Goal: Information Seeking & Learning: Learn about a topic

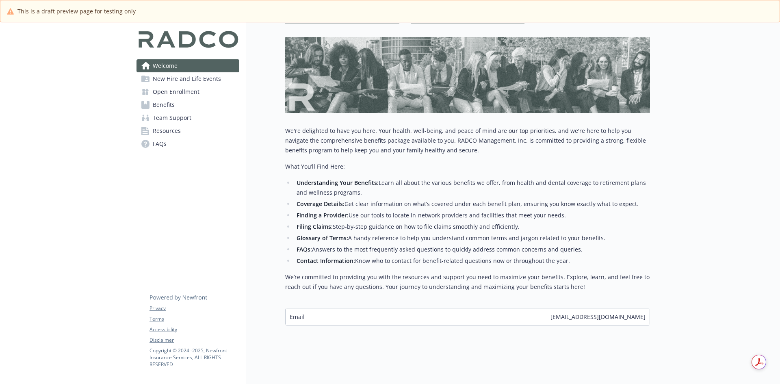
scroll to position [108, 0]
click at [357, 311] on div "Email [EMAIL_ADDRESS][DOMAIN_NAME]" at bounding box center [468, 316] width 364 height 17
click at [309, 309] on div "Email [EMAIL_ADDRESS][DOMAIN_NAME]" at bounding box center [468, 316] width 364 height 17
drag, startPoint x: 289, startPoint y: 311, endPoint x: 308, endPoint y: 314, distance: 18.9
click at [308, 314] on div "Email [EMAIL_ADDRESS][DOMAIN_NAME]" at bounding box center [468, 316] width 364 height 17
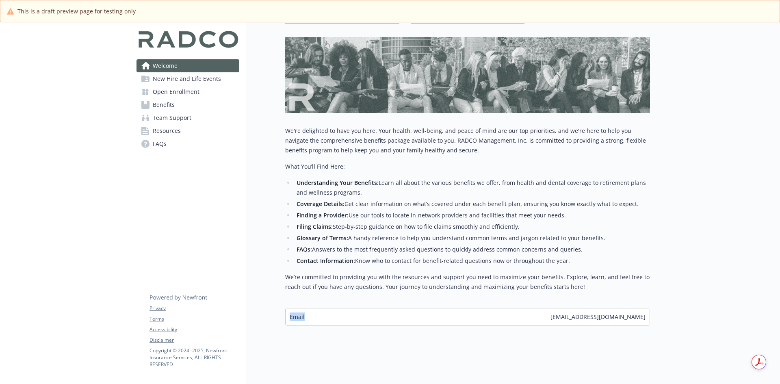
click at [311, 330] on div "Welcome Explore company benefits Review open enrollment info Team support benef…" at bounding box center [448, 152] width 404 height 464
click at [170, 69] on span "Welcome" at bounding box center [165, 65] width 25 height 13
click at [171, 77] on span "New Hire and Life Events" at bounding box center [187, 78] width 68 height 13
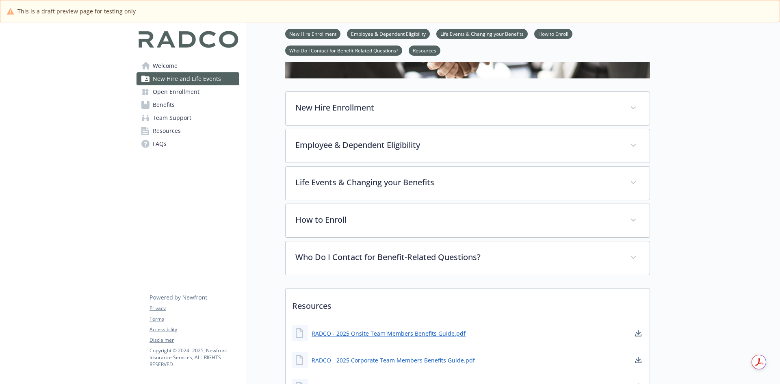
scroll to position [108, 0]
click at [173, 83] on span "New Hire and Life Events" at bounding box center [187, 78] width 68 height 13
click at [171, 92] on span "Open Enrollment" at bounding box center [176, 91] width 47 height 13
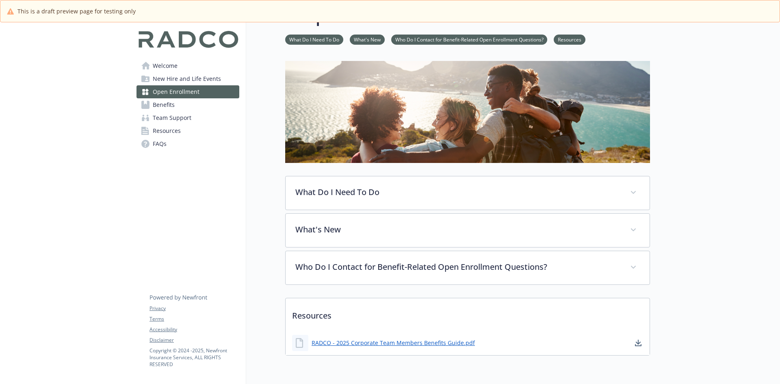
scroll to position [65, 0]
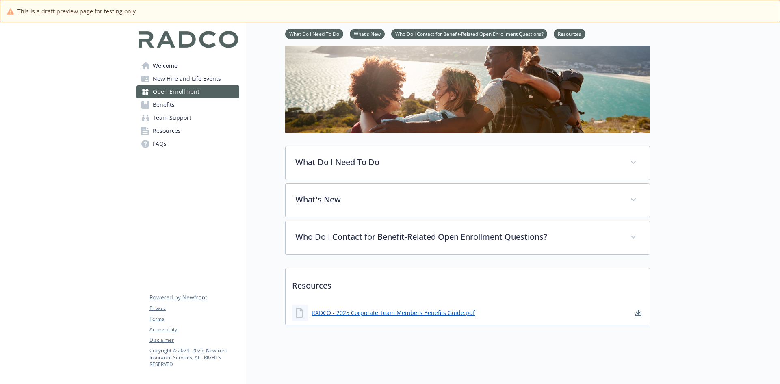
click at [154, 110] on span "Benefits" at bounding box center [164, 104] width 22 height 13
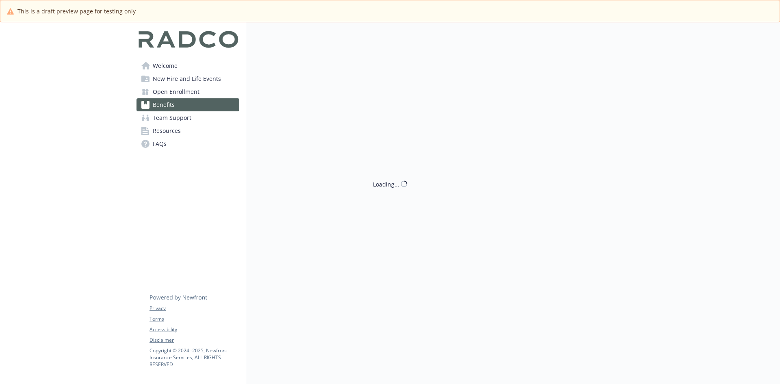
scroll to position [65, 0]
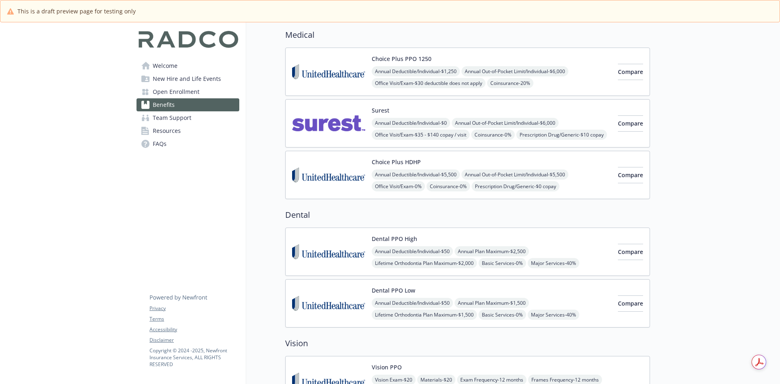
click at [547, 241] on div "Dental PPO High Annual Deductible/Individual - $50 Annual Plan Maximum - $2,500…" at bounding box center [492, 251] width 240 height 35
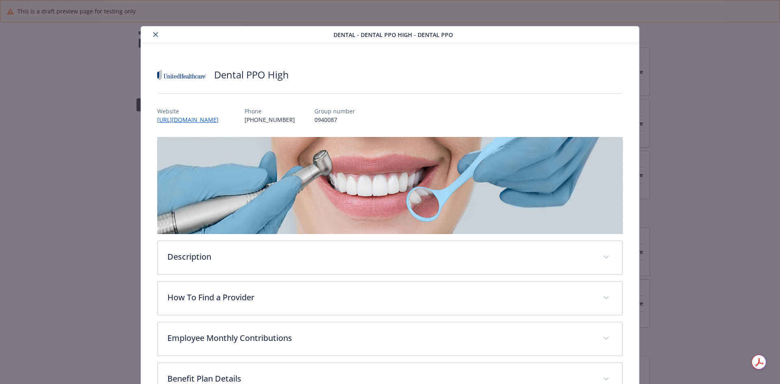
drag, startPoint x: 137, startPoint y: 64, endPoint x: 133, endPoint y: 77, distance: 13.7
